Goal: Information Seeking & Learning: Compare options

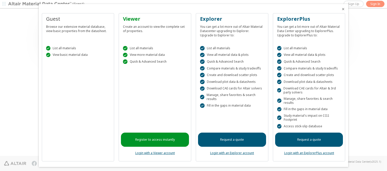
click at [342, 9] on icon "Close" at bounding box center [344, 9] width 4 height 4
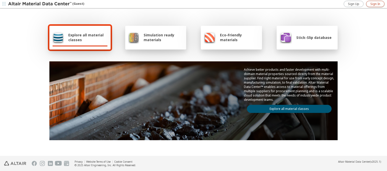
click at [376, 4] on span "Sign In" at bounding box center [376, 4] width 10 height 4
click at [40, 4] on img at bounding box center [40, 4] width 64 height 5
click at [86, 37] on span "Explore all material classes" at bounding box center [87, 38] width 39 height 10
click at [288, 107] on link "Explore all material classes" at bounding box center [289, 109] width 85 height 8
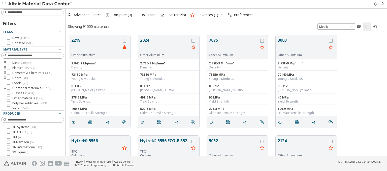
scroll to position [121, 318]
click at [125, 41] on icon "grid" at bounding box center [125, 41] width 4 height 4
click at [194, 41] on icon "grid" at bounding box center [194, 41] width 4 height 4
click at [122, 15] on span "Compare (2)" at bounding box center [122, 15] width 20 height 4
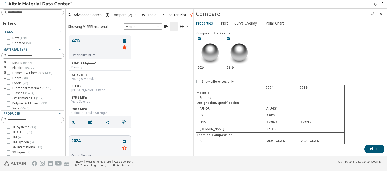
scroll to position [121, 124]
click at [274, 23] on span "Polar Chart" at bounding box center [275, 23] width 19 height 8
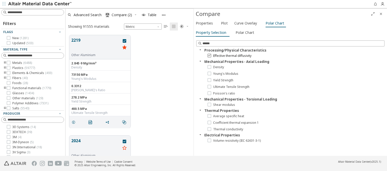
click at [209, 55] on icon at bounding box center [210, 55] width 4 height 4
click at [209, 86] on icon at bounding box center [210, 87] width 4 height 4
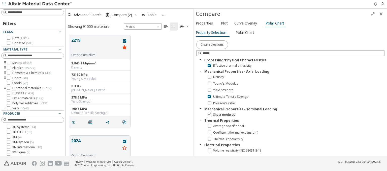
click at [209, 114] on icon at bounding box center [210, 114] width 4 height 4
click at [212, 44] on span "Clear selections" at bounding box center [212, 45] width 23 height 4
